Goal: Information Seeking & Learning: Check status

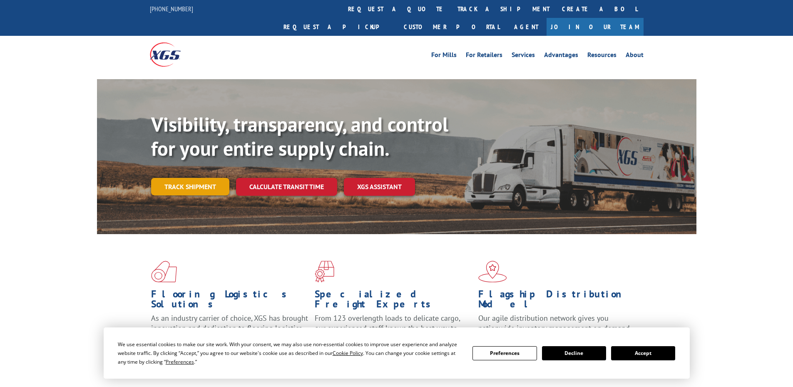
click at [168, 178] on link "Track shipment" at bounding box center [190, 186] width 78 height 17
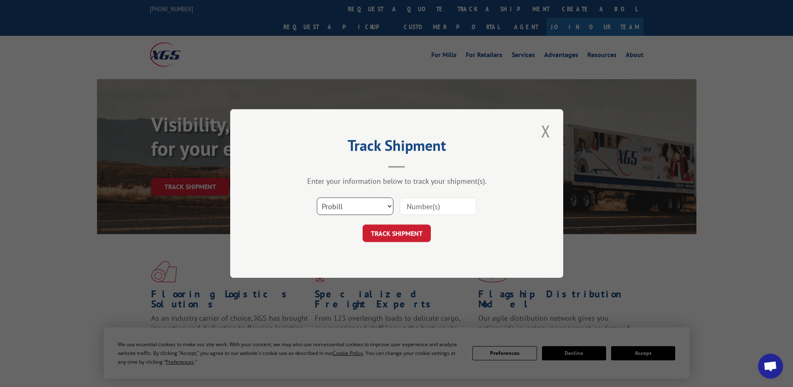
click at [382, 204] on select "Select category... Probill BOL PO" at bounding box center [355, 205] width 77 height 17
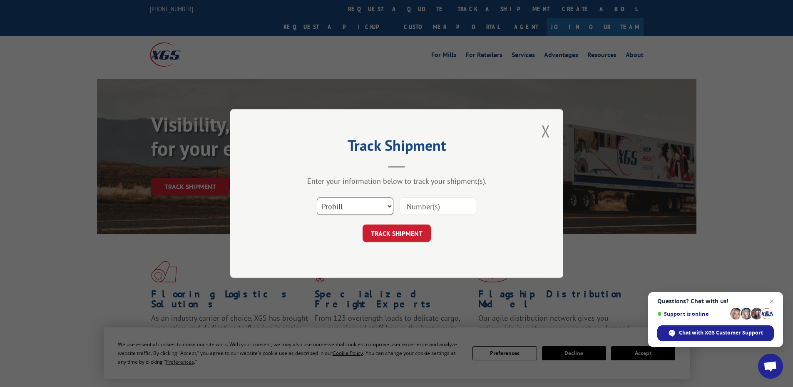
click at [317, 197] on select "Select category... Probill BOL PO" at bounding box center [355, 205] width 77 height 17
drag, startPoint x: 363, startPoint y: 203, endPoint x: 361, endPoint y: 210, distance: 7.0
click at [363, 203] on select "Select category... Probill BOL PO" at bounding box center [355, 205] width 77 height 17
select select "bol"
click at [317, 197] on select "Select category... Probill BOL PO" at bounding box center [355, 205] width 77 height 17
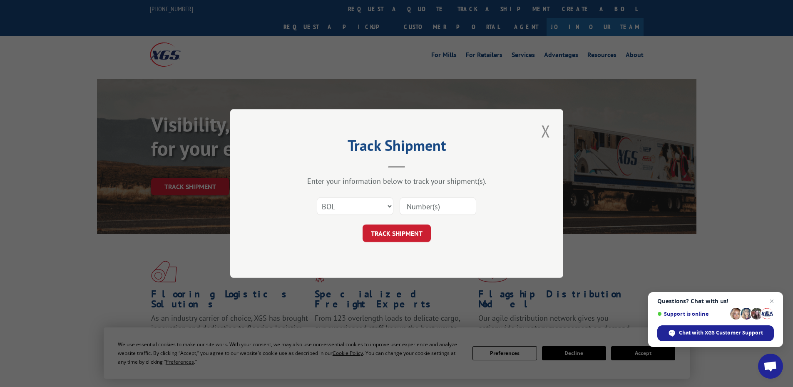
paste input "5945741"
type input "5945741"
click at [407, 239] on button "TRACK SHIPMENT" at bounding box center [397, 232] width 68 height 17
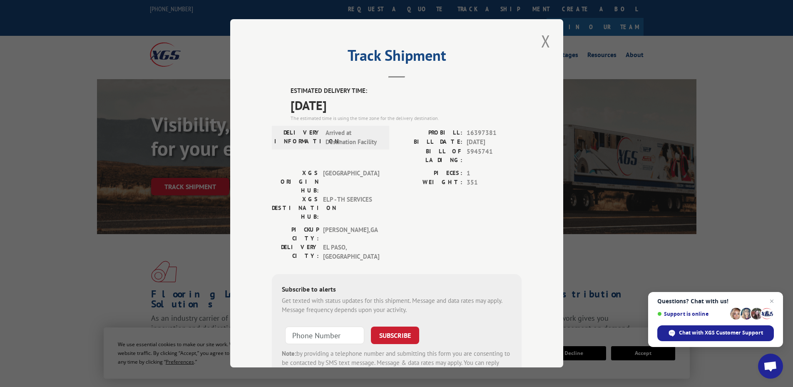
drag, startPoint x: 287, startPoint y: 90, endPoint x: 362, endPoint y: 111, distance: 77.4
click at [377, 112] on div "ESTIMATED DELIVERY TIME: [DATE] The estimated time is using the time zone for t…" at bounding box center [397, 237] width 250 height 301
copy div "ESTIMATED DELIVERY TIME: [DATE]"
